Goal: Communication & Community: Answer question/provide support

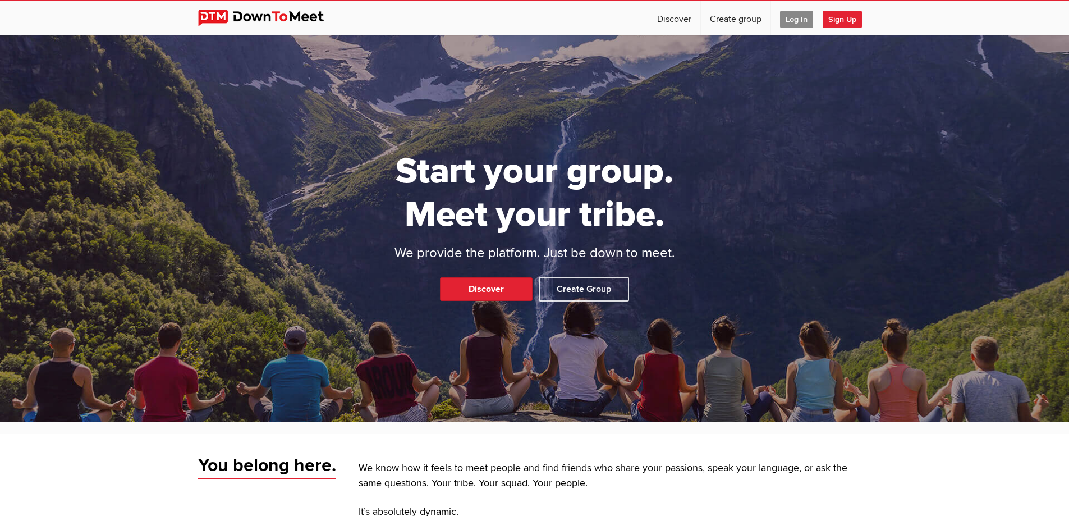
click at [796, 18] on span "Log In" at bounding box center [796, 19] width 33 height 17
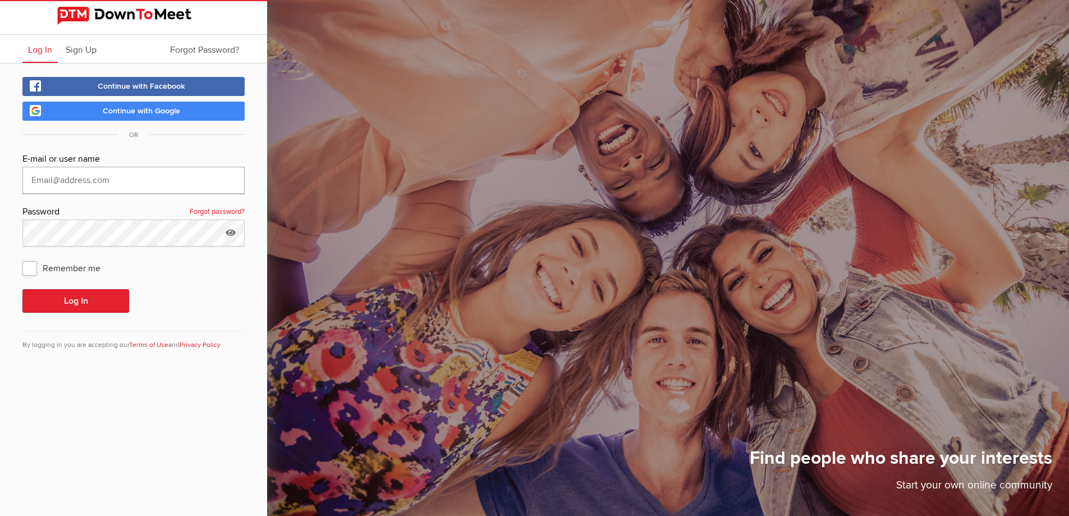
click at [67, 183] on input "text" at bounding box center [133, 180] width 222 height 27
type input "251jpoole@gmail.com"
click at [81, 294] on button "Log In" at bounding box center [75, 301] width 107 height 24
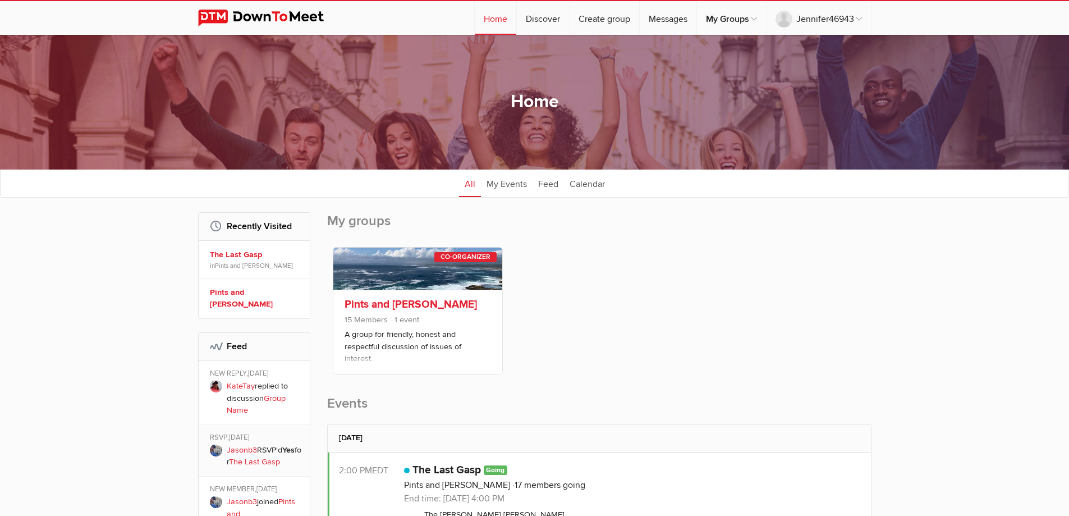
click at [379, 303] on link "Pints and Peterson" at bounding box center [411, 303] width 132 height 13
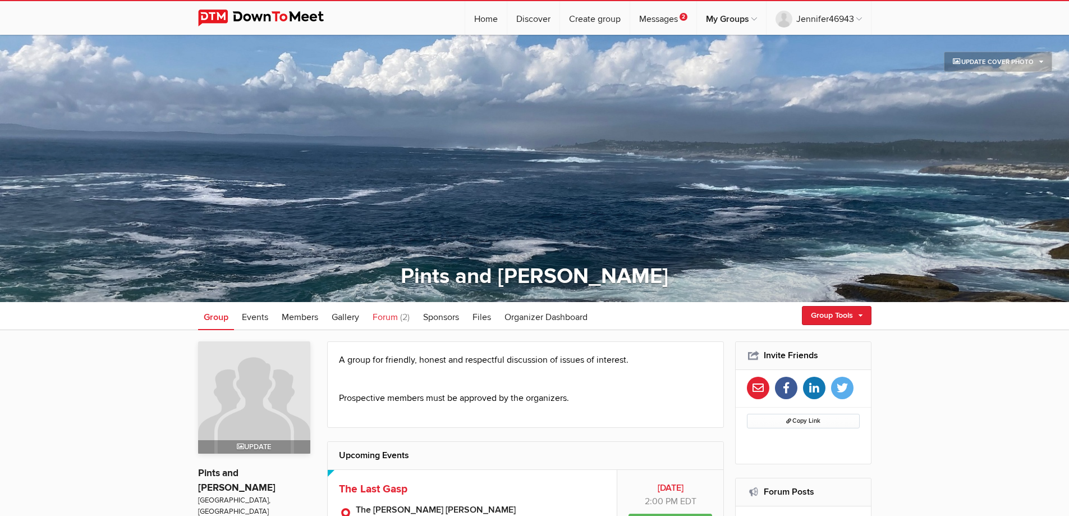
click at [400, 314] on link "Forum (2)" at bounding box center [391, 316] width 48 height 28
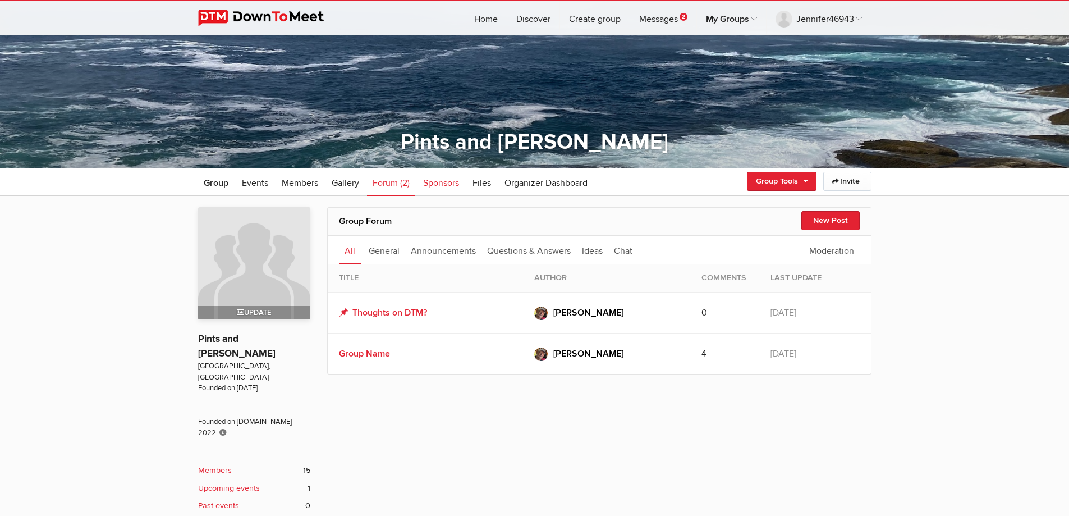
scroll to position [168, 0]
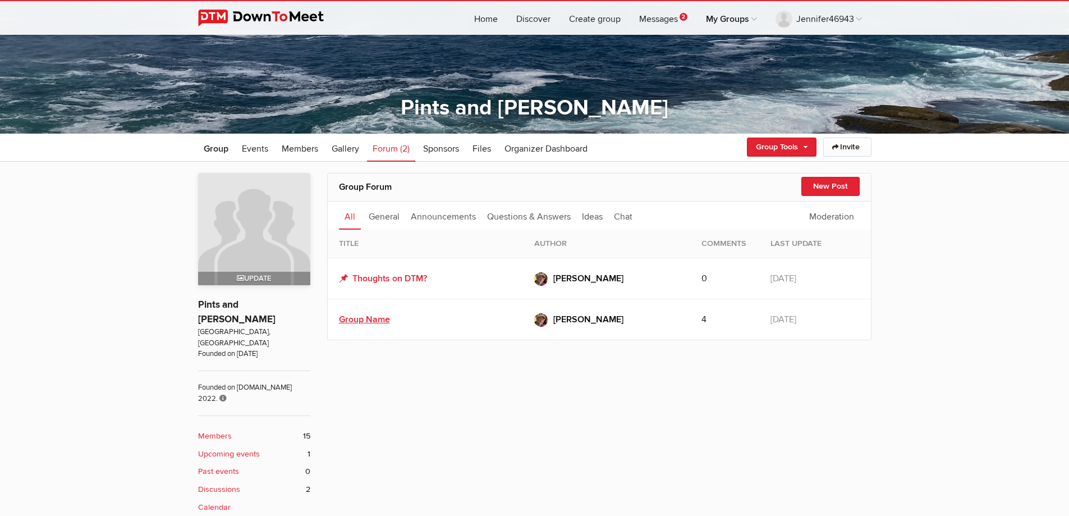
click at [365, 319] on link "Group Name" at bounding box center [364, 319] width 51 height 11
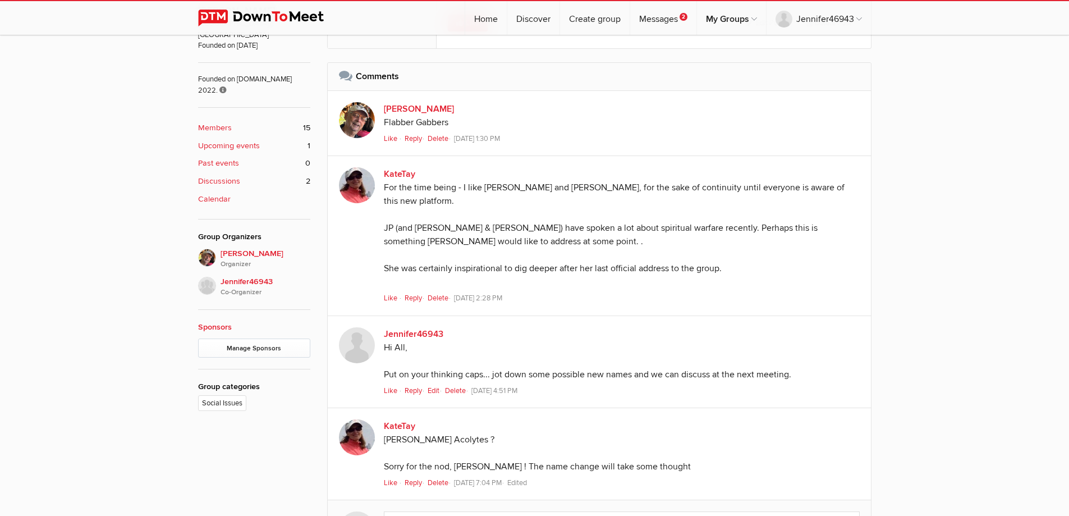
scroll to position [393, 0]
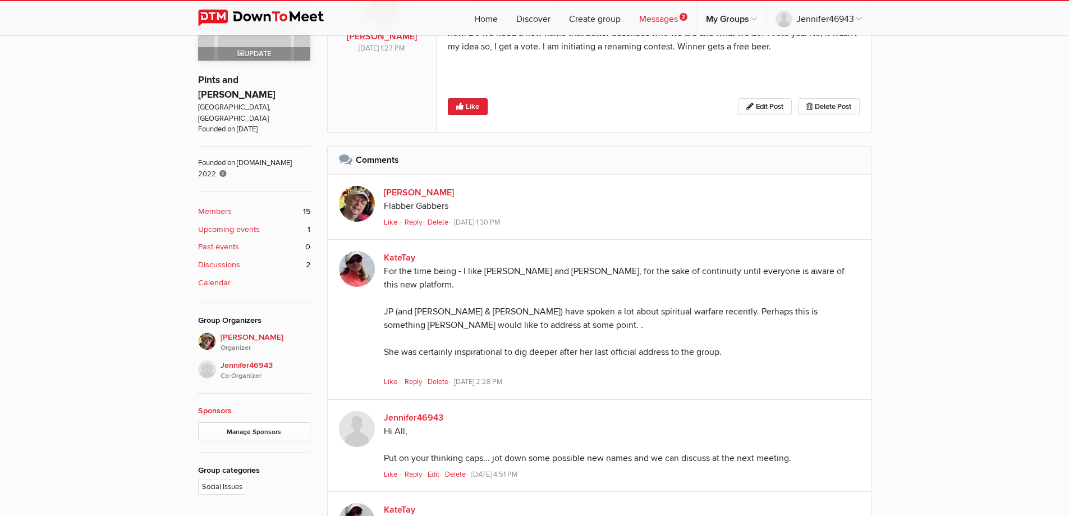
click at [654, 24] on link "Messages 2" at bounding box center [663, 18] width 66 height 34
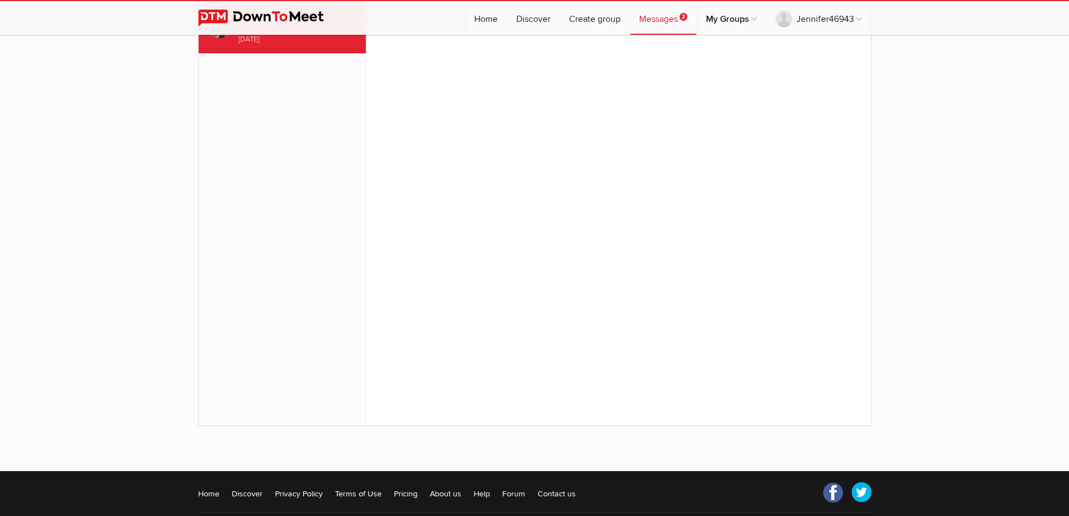
scroll to position [138, 0]
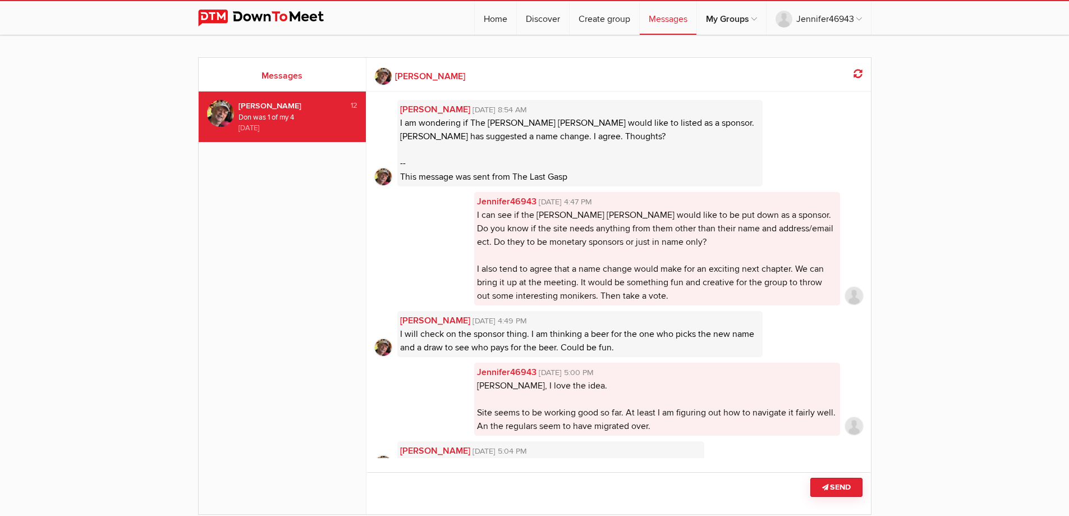
scroll to position [351, 0]
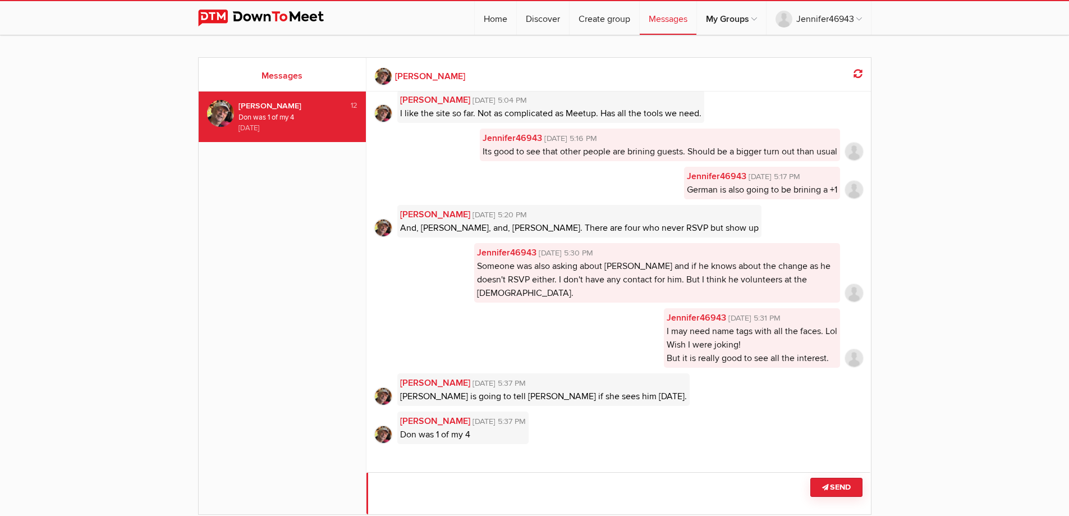
click at [454, 493] on textarea at bounding box center [619, 493] width 505 height 42
type textarea "O"
type textarea "That's great. Just didn't want him to be left out of the loop. Pleas tell Gail …"
click at [823, 493] on button "Send" at bounding box center [836, 487] width 52 height 19
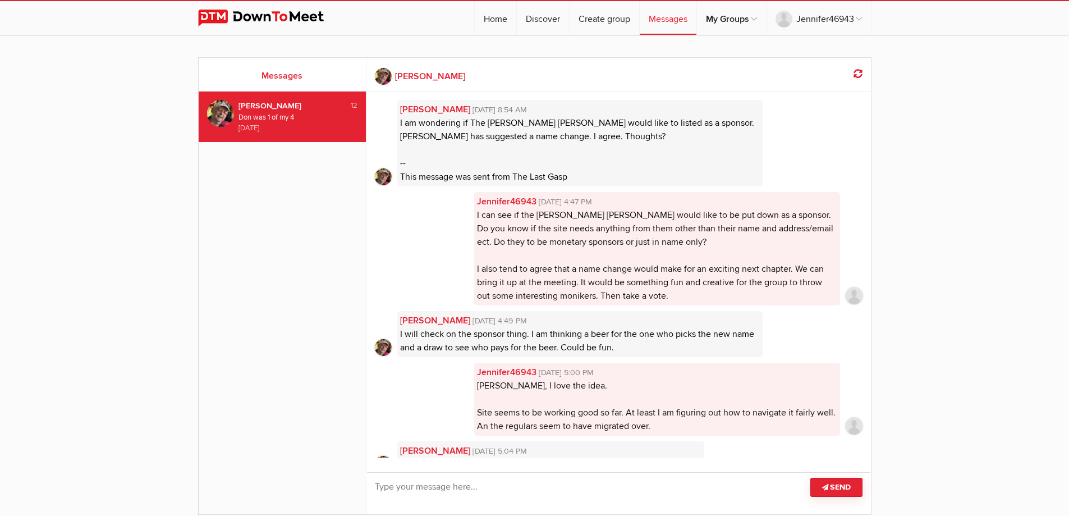
scroll to position [402, 0]
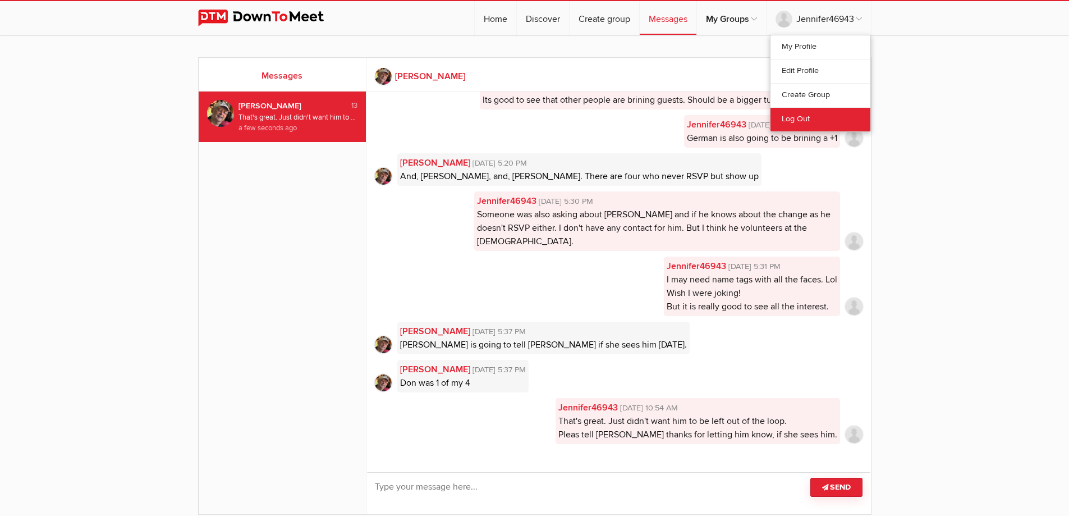
click at [799, 120] on link "Log Out" at bounding box center [821, 119] width 100 height 24
